Goal: Check status

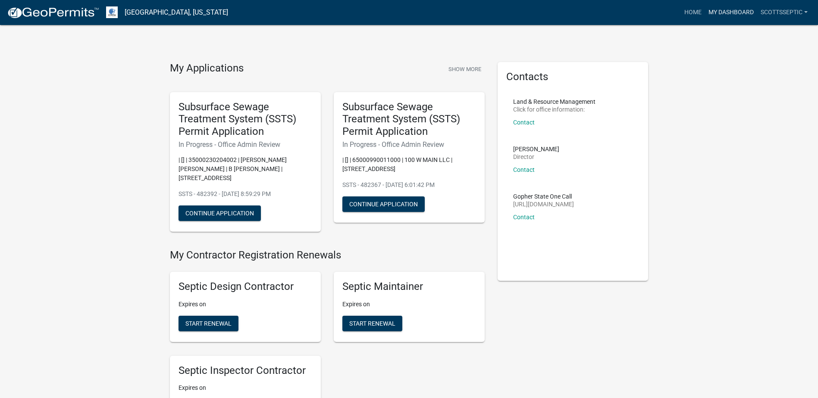
click at [722, 13] on link "My Dashboard" at bounding box center [731, 12] width 52 height 16
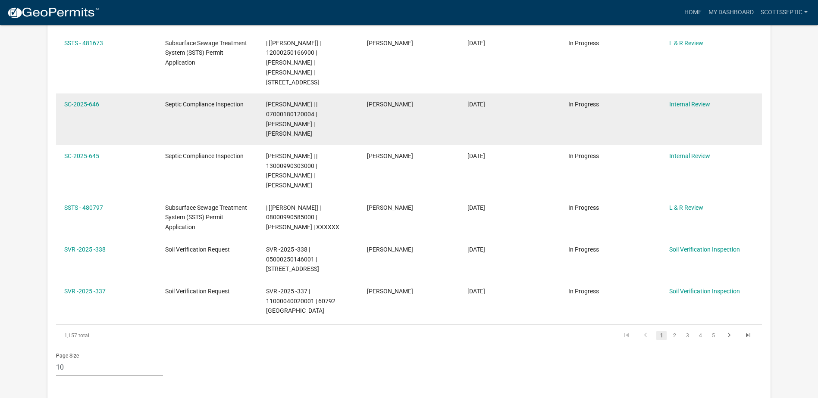
scroll to position [431, 0]
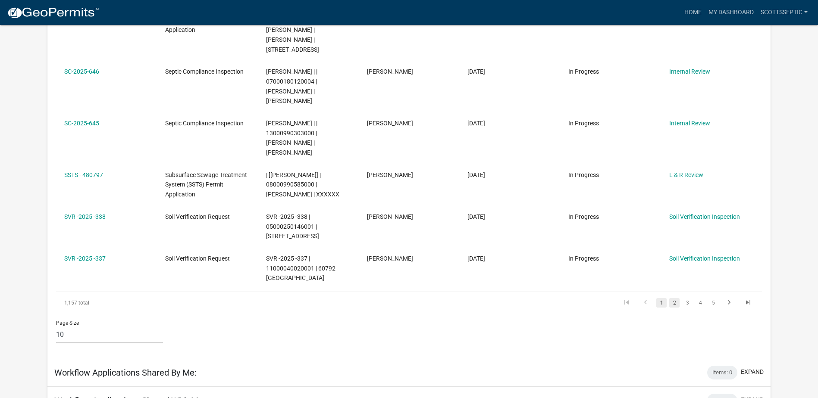
click at [674, 298] on link "2" at bounding box center [674, 302] width 10 height 9
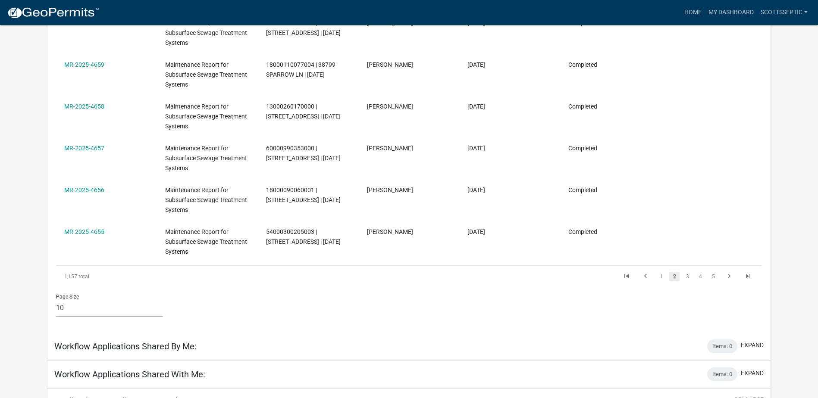
scroll to position [388, 0]
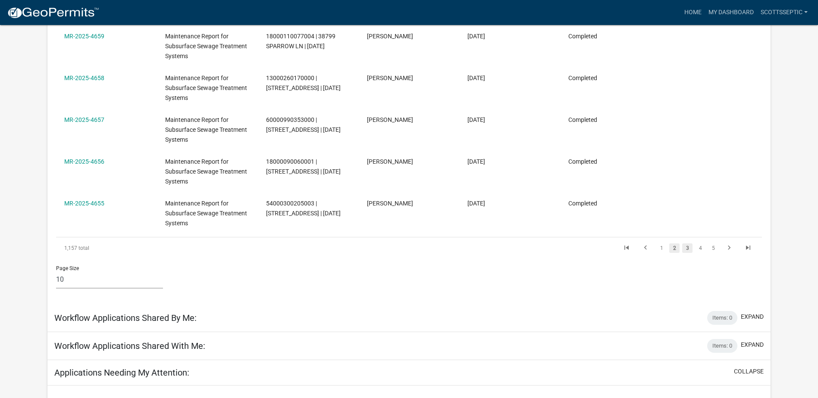
click at [690, 248] on link "3" at bounding box center [687, 248] width 10 height 9
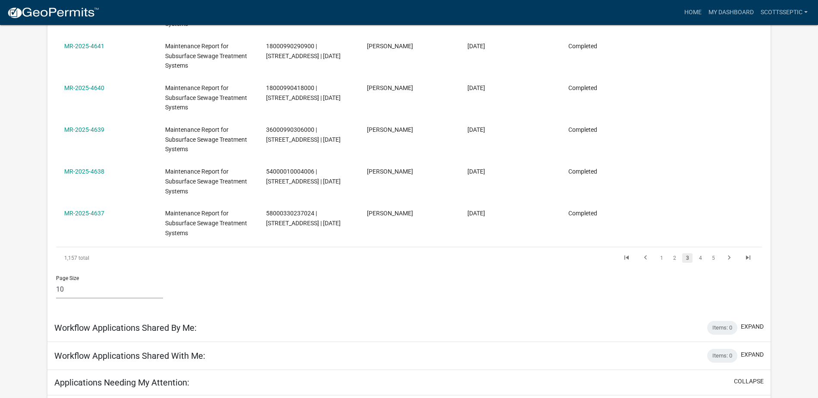
scroll to position [398, 0]
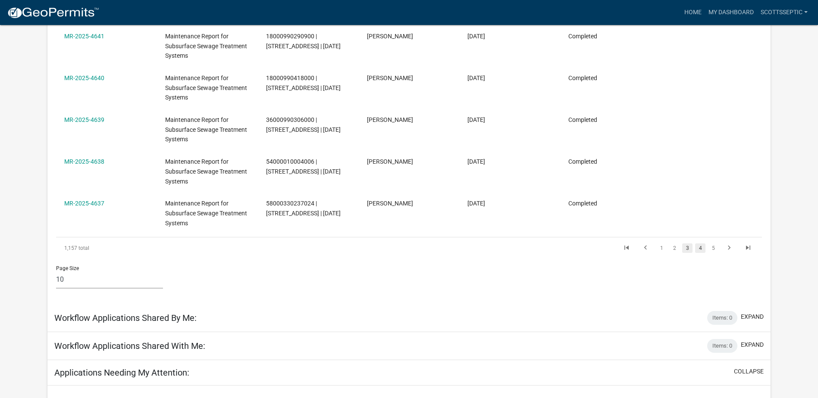
click at [702, 250] on link "4" at bounding box center [700, 248] width 10 height 9
click at [712, 250] on link "6" at bounding box center [713, 248] width 10 height 9
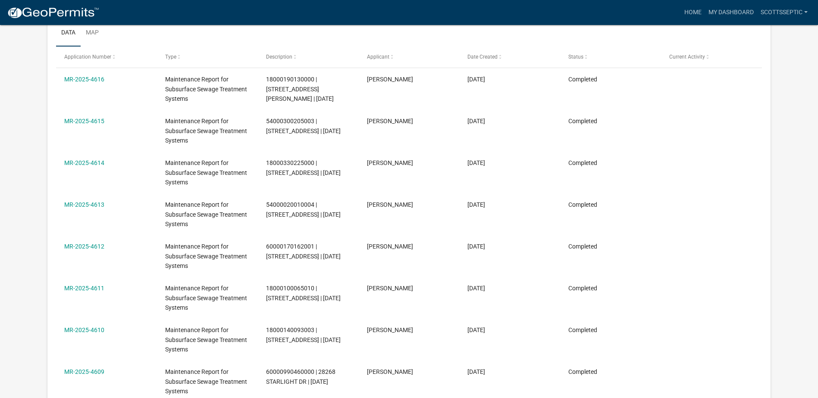
scroll to position [441, 0]
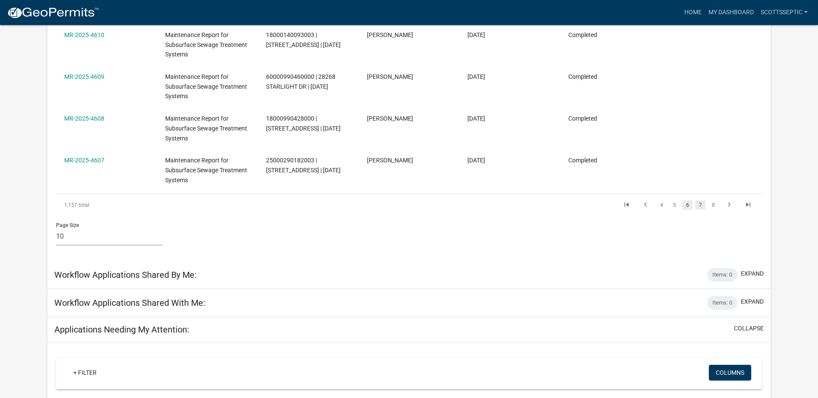
click at [701, 208] on link "7" at bounding box center [700, 205] width 10 height 9
click at [712, 208] on link "9" at bounding box center [713, 205] width 10 height 9
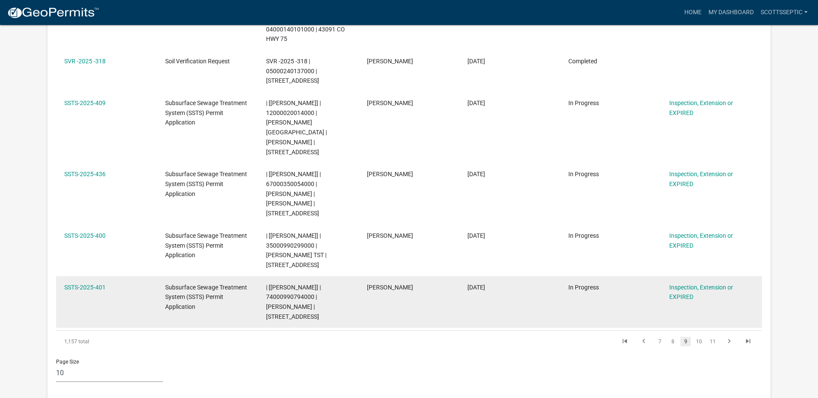
scroll to position [388, 0]
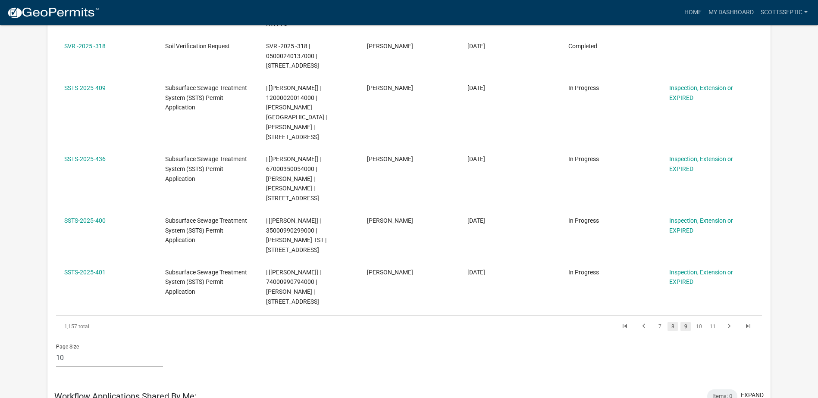
click at [671, 322] on link "8" at bounding box center [673, 326] width 10 height 9
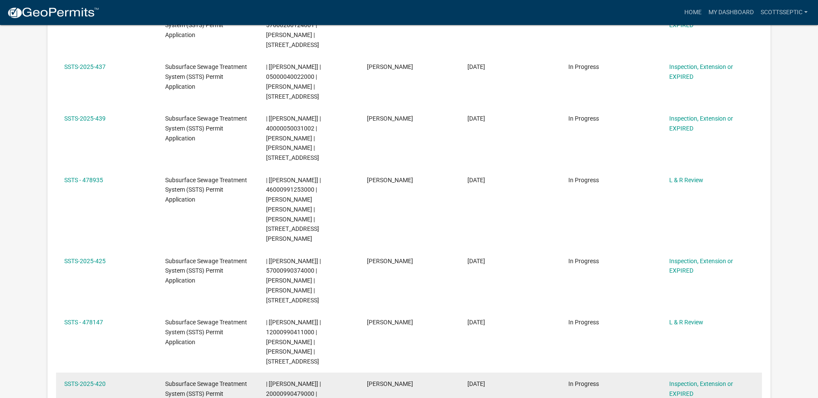
scroll to position [288, 0]
